Goal: Task Accomplishment & Management: Manage account settings

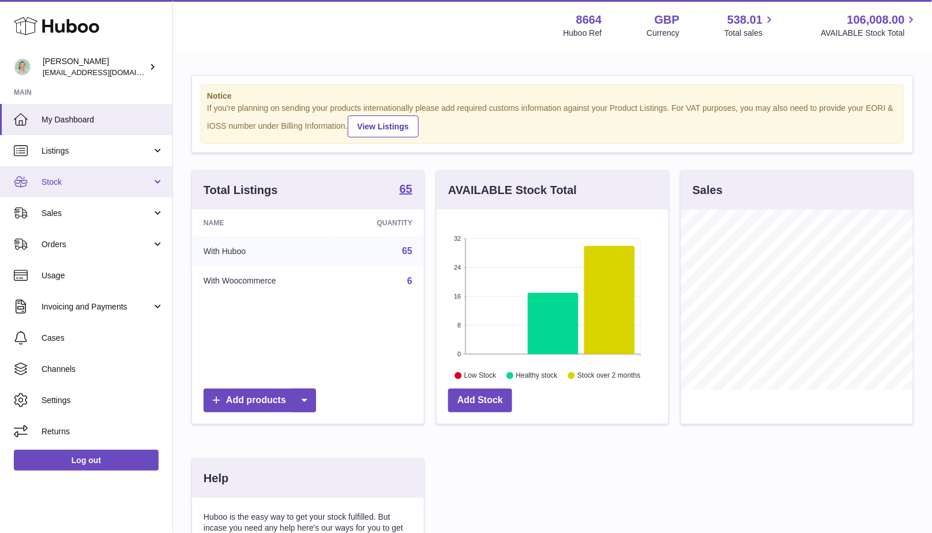
click at [141, 186] on span "Stock" at bounding box center [97, 182] width 110 height 11
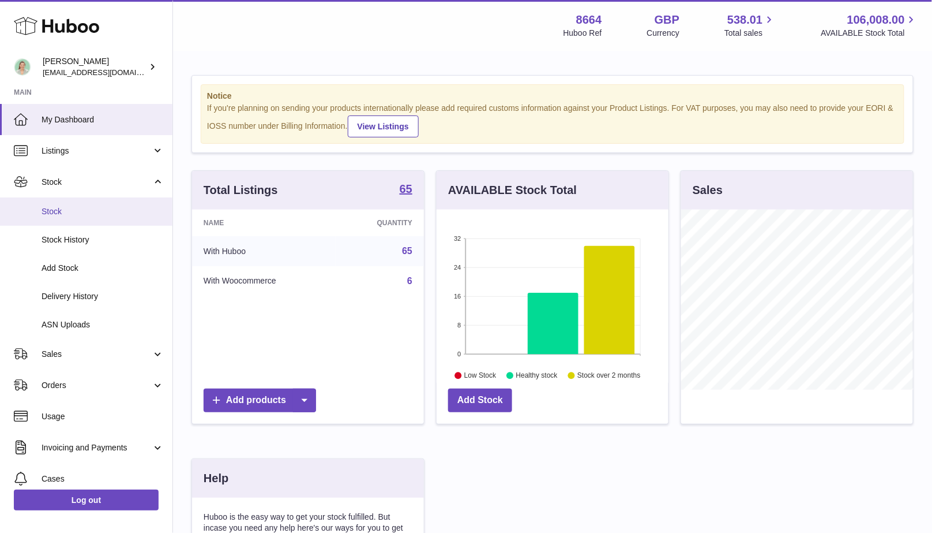
click at [128, 219] on link "Stock" at bounding box center [86, 211] width 173 height 28
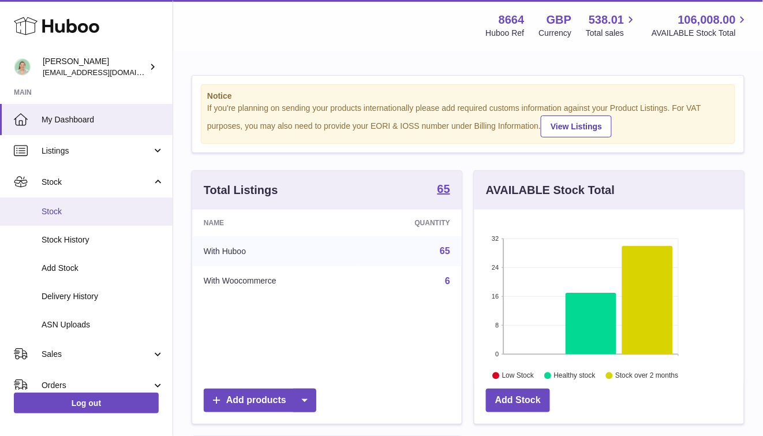
scroll to position [180, 269]
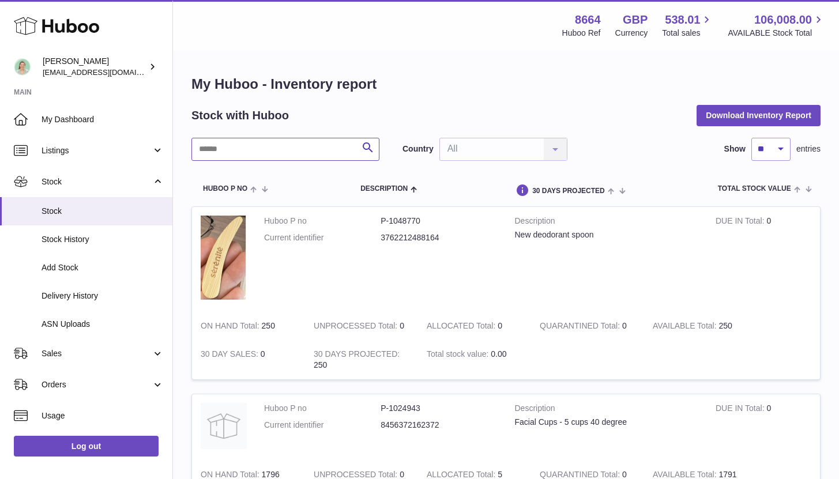
click at [284, 146] on input "text" at bounding box center [286, 149] width 188 height 23
type input "****"
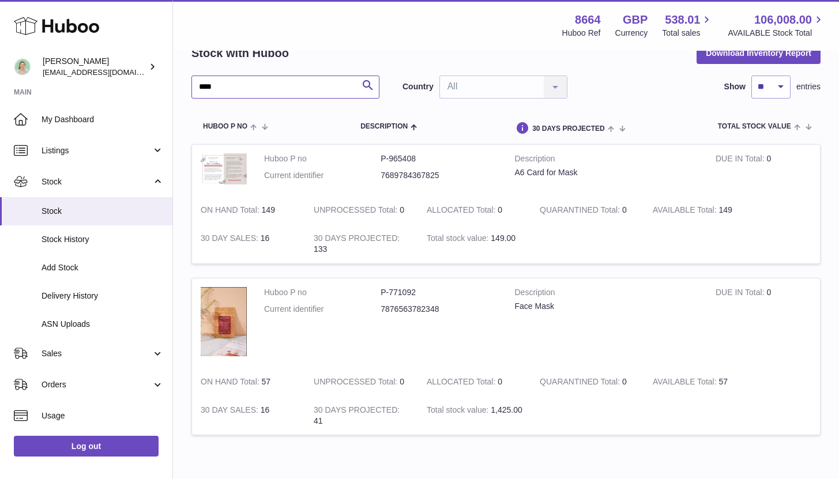
scroll to position [74, 0]
